Goal: Task Accomplishment & Management: Use online tool/utility

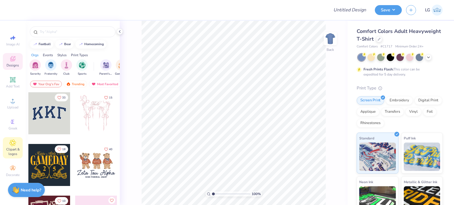
click at [10, 152] on span "Clipart & logos" at bounding box center [13, 151] width 20 height 9
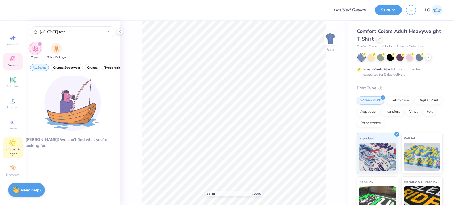
type input "[US_STATE] tech"
click at [9, 60] on icon at bounding box center [12, 58] width 7 height 7
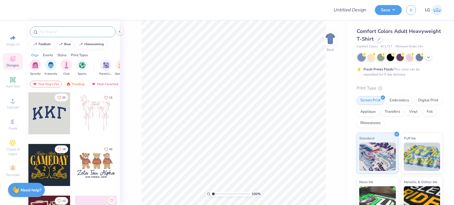
click at [62, 30] on input "text" at bounding box center [75, 32] width 73 height 6
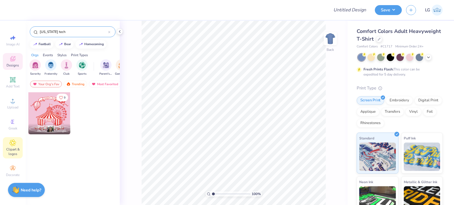
type input "[US_STATE] tech"
click at [10, 144] on icon at bounding box center [12, 142] width 7 height 7
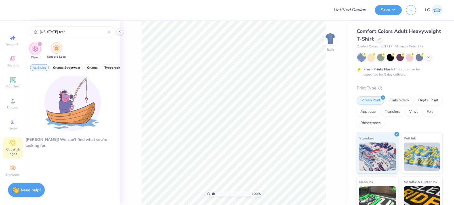
click at [54, 51] on img "filter for School's Logo" at bounding box center [56, 48] width 6 height 7
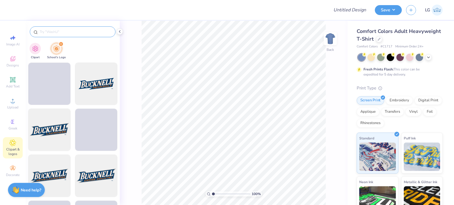
click at [64, 34] on input "text" at bounding box center [75, 32] width 73 height 6
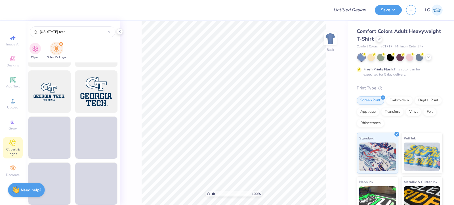
scroll to position [284, 0]
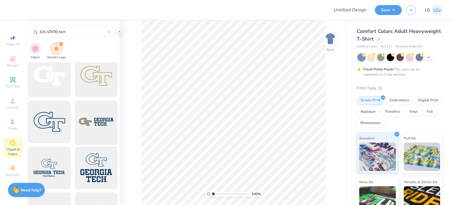
type input "[US_STATE] tech"
click at [91, 118] on div at bounding box center [96, 122] width 47 height 47
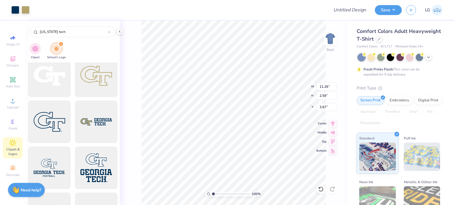
type input "11.26"
type input "2.59"
type input "3.00"
click at [381, 40] on icon at bounding box center [379, 38] width 3 height 3
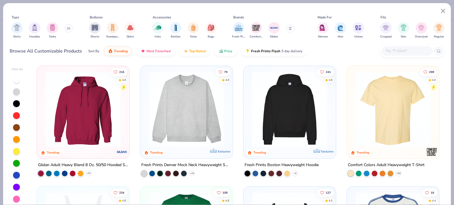
click at [85, 107] on img at bounding box center [83, 110] width 81 height 76
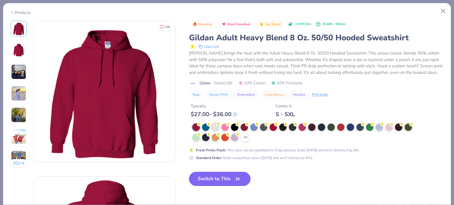
click at [217, 128] on div at bounding box center [215, 126] width 7 height 7
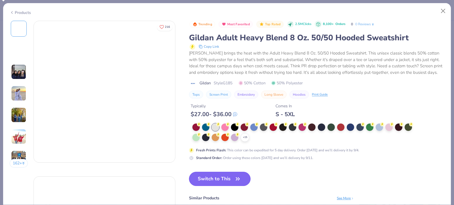
click at [211, 176] on button "Switch to This" at bounding box center [220, 179] width 62 height 14
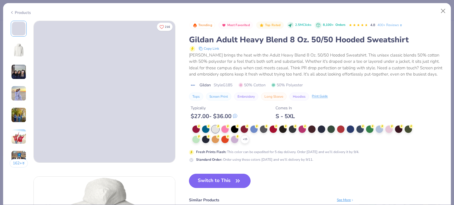
click at [223, 179] on button "Switch to This" at bounding box center [220, 181] width 62 height 14
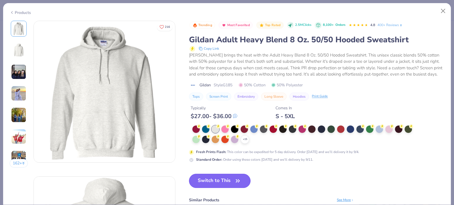
click at [216, 177] on button "Switch to This" at bounding box center [220, 181] width 62 height 14
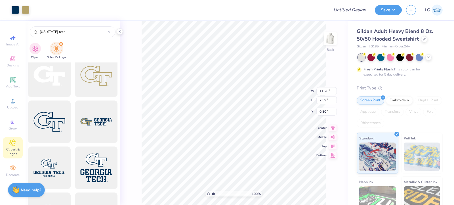
type input "3.38"
